Goal: Task Accomplishment & Management: Use online tool/utility

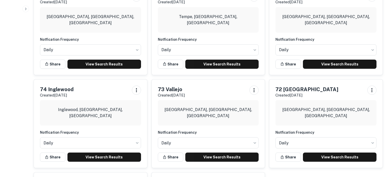
scroll to position [538, 0]
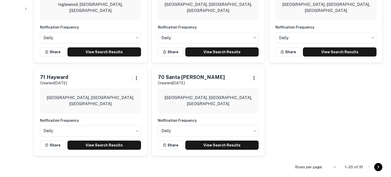
click at [379, 169] on icon "Go to next page" at bounding box center [378, 167] width 6 height 6
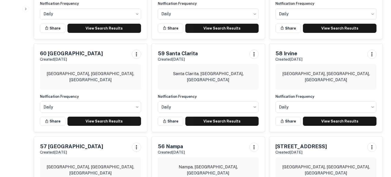
scroll to position [287, 0]
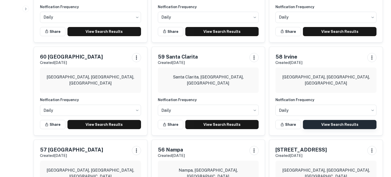
click at [323, 120] on link "View Search Results" at bounding box center [340, 124] width 74 height 9
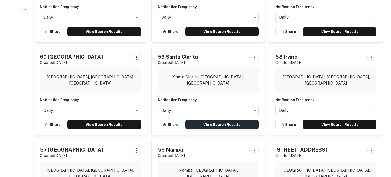
click at [222, 120] on link "View Search Results" at bounding box center [222, 124] width 74 height 9
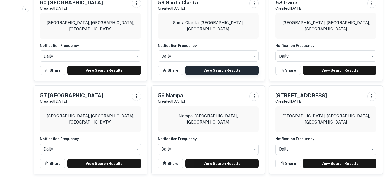
scroll to position [343, 0]
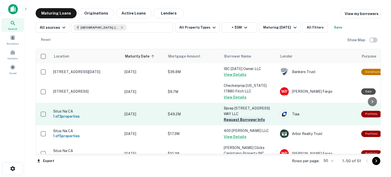
click at [256, 119] on button "Request Borrower Info" at bounding box center [244, 120] width 41 height 6
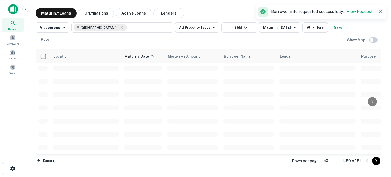
scroll to position [96, 0]
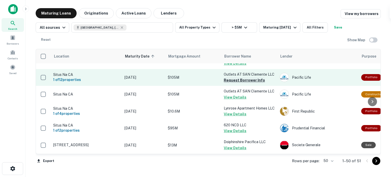
click at [241, 82] on button "Request Borrower Info" at bounding box center [244, 80] width 41 height 6
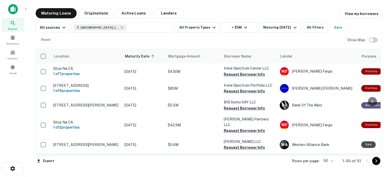
scroll to position [304, 0]
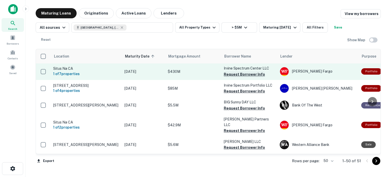
click at [249, 77] on button "Request Borrower Info" at bounding box center [244, 74] width 41 height 6
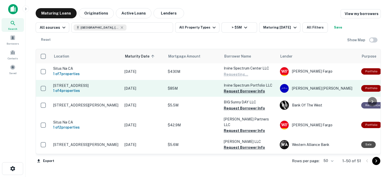
click at [244, 94] on button "Request Borrower Info" at bounding box center [244, 91] width 41 height 6
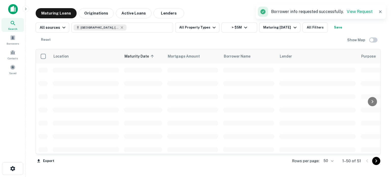
click at [246, 133] on td at bounding box center [249, 136] width 56 height 13
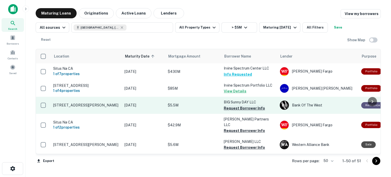
click at [233, 111] on button "Request Borrower Info" at bounding box center [244, 108] width 41 height 6
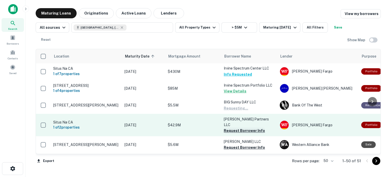
click at [232, 133] on button "Request Borrower Info" at bounding box center [244, 131] width 41 height 6
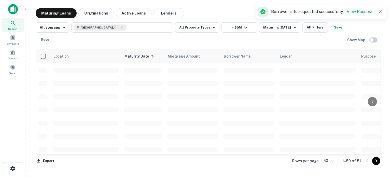
click at [230, 148] on span at bounding box center [248, 149] width 51 height 5
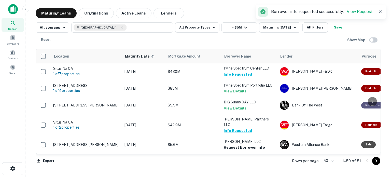
click at [230, 148] on button "Request Borrower Info" at bounding box center [244, 147] width 41 height 6
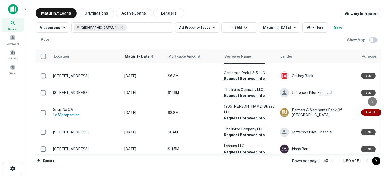
scroll to position [406, 0]
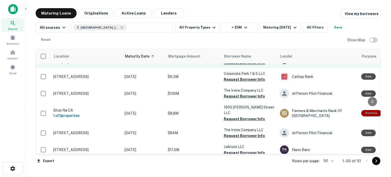
click at [256, 66] on button "Request Borrower Info" at bounding box center [244, 63] width 41 height 6
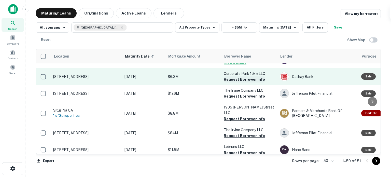
click at [239, 82] on button "Request Borrower Info" at bounding box center [244, 79] width 41 height 6
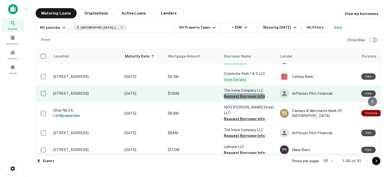
click at [247, 99] on button "Request Borrower Info" at bounding box center [244, 96] width 41 height 6
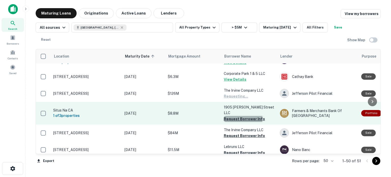
click at [235, 118] on button "Request Borrower Info" at bounding box center [244, 119] width 41 height 6
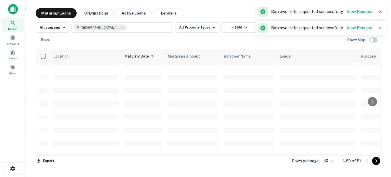
scroll to position [441, 0]
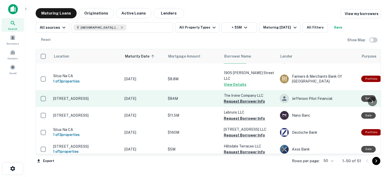
click at [235, 101] on button "Request Borrower Info" at bounding box center [244, 101] width 41 height 6
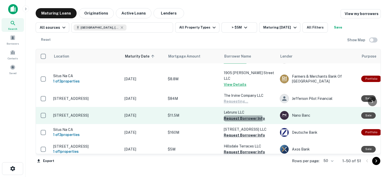
click at [230, 119] on button "Request Borrower Info" at bounding box center [244, 118] width 41 height 6
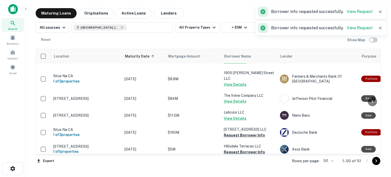
scroll to position [465, 0]
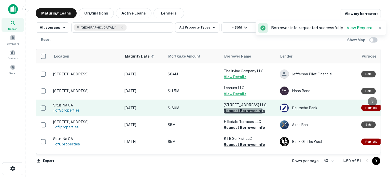
click at [235, 112] on button "Request Borrower Info" at bounding box center [244, 111] width 41 height 6
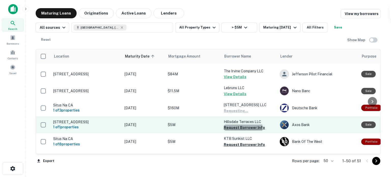
click at [237, 129] on button "Request Borrower Info" at bounding box center [244, 127] width 41 height 6
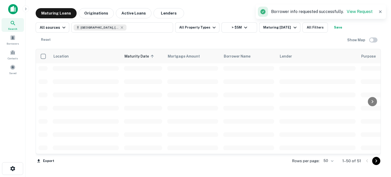
scroll to position [485, 0]
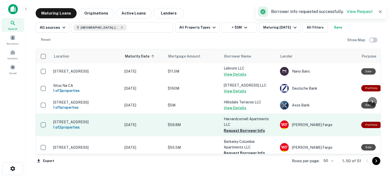
click at [242, 133] on button "Request Borrower Info" at bounding box center [244, 131] width 41 height 6
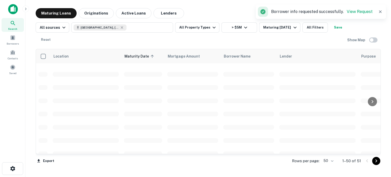
scroll to position [545, 0]
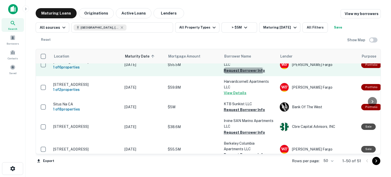
click at [238, 74] on button "Request Borrower Info" at bounding box center [244, 70] width 41 height 6
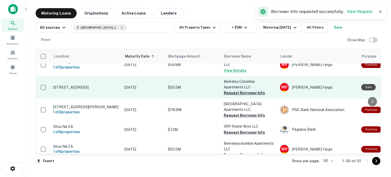
click at [241, 96] on button "Request Borrower Info" at bounding box center [244, 93] width 41 height 6
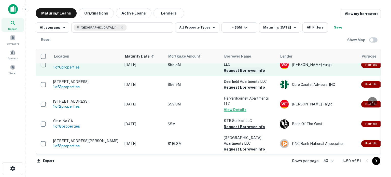
click at [230, 74] on button "Request Borrower Info" at bounding box center [244, 70] width 41 height 6
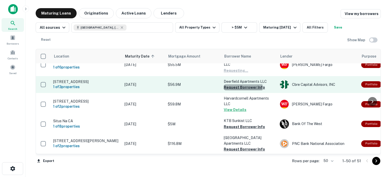
click at [232, 90] on button "Request Borrower Info" at bounding box center [244, 87] width 41 height 6
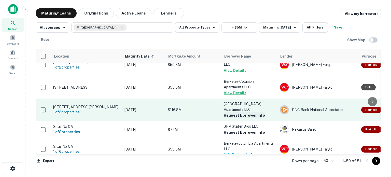
click at [237, 118] on button "Request Borrower Info" at bounding box center [244, 115] width 41 height 6
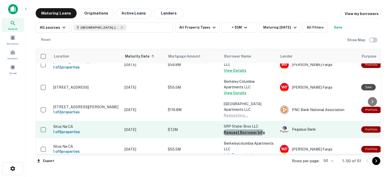
click at [234, 134] on button "Request Borrower Info" at bounding box center [244, 132] width 41 height 6
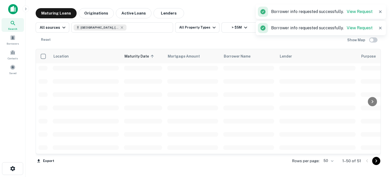
scroll to position [560, 0]
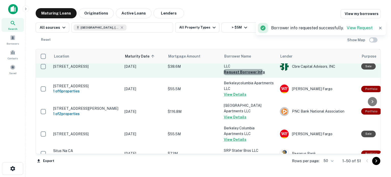
click at [239, 75] on button "Request Borrower Info" at bounding box center [244, 72] width 41 height 6
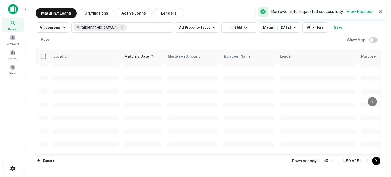
scroll to position [690, 0]
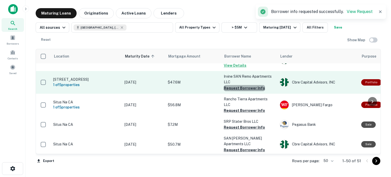
click at [245, 91] on button "Request Borrower Info" at bounding box center [244, 88] width 41 height 6
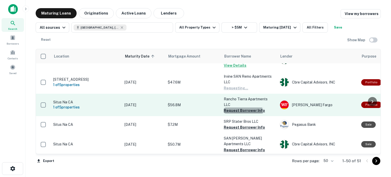
click at [241, 110] on button "Request Borrower Info" at bounding box center [244, 110] width 41 height 6
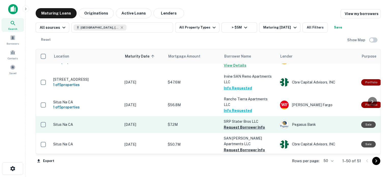
click at [241, 124] on button "Request Borrower Info" at bounding box center [244, 127] width 41 height 6
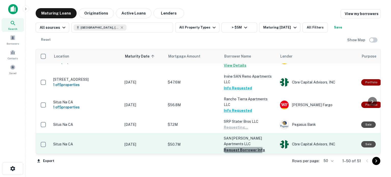
click at [238, 147] on button "Request Borrower Info" at bounding box center [244, 150] width 41 height 6
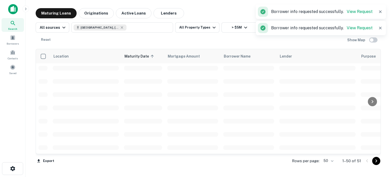
scroll to position [754, 0]
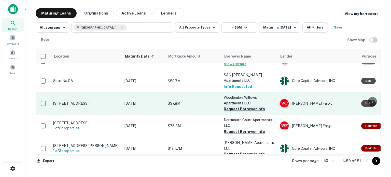
click at [237, 106] on button "Request Borrower Info" at bounding box center [244, 109] width 41 height 6
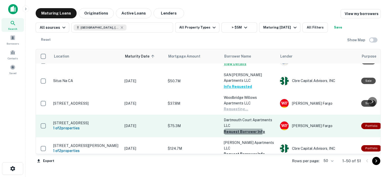
click at [233, 129] on button "Request Borrower Info" at bounding box center [244, 132] width 41 height 6
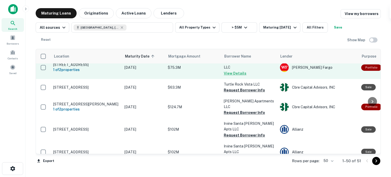
scroll to position [813, 0]
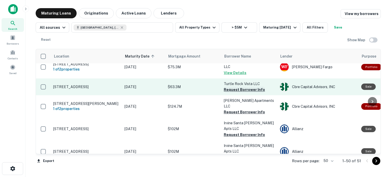
click at [234, 87] on button "Request Borrower Info" at bounding box center [244, 90] width 41 height 6
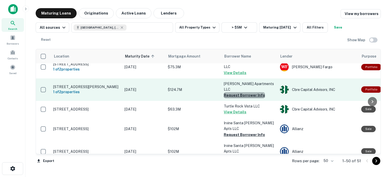
click at [254, 92] on button "Request Borrower Info" at bounding box center [244, 95] width 41 height 6
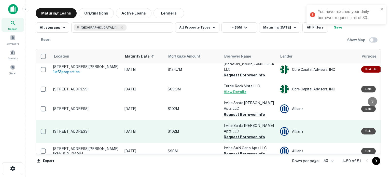
scroll to position [836, 0]
